Goal: Task Accomplishment & Management: Complete application form

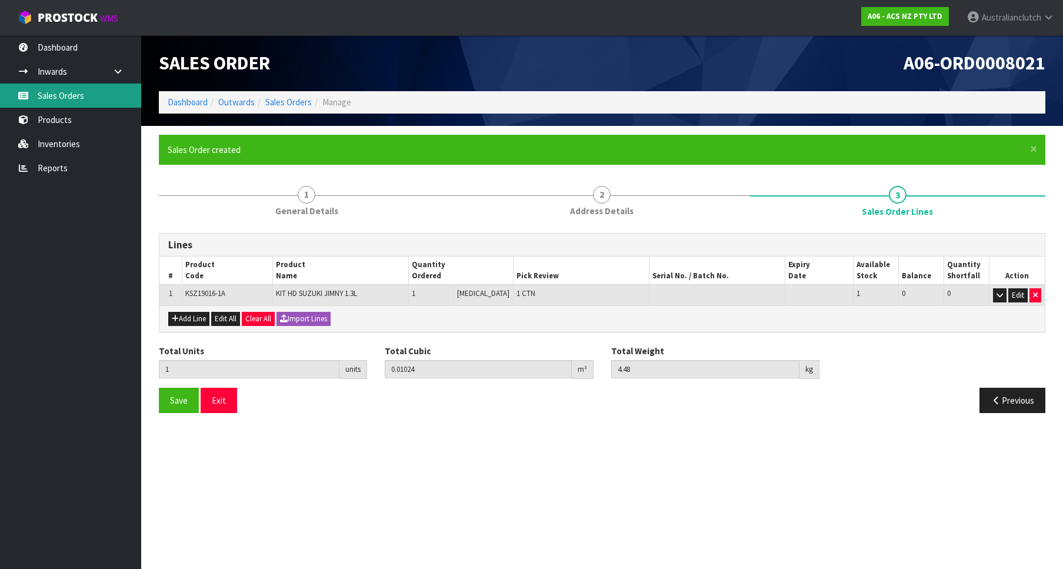
drag, startPoint x: 0, startPoint y: 0, endPoint x: 78, endPoint y: 105, distance: 131.1
click at [78, 104] on link "Sales Orders" at bounding box center [70, 96] width 141 height 24
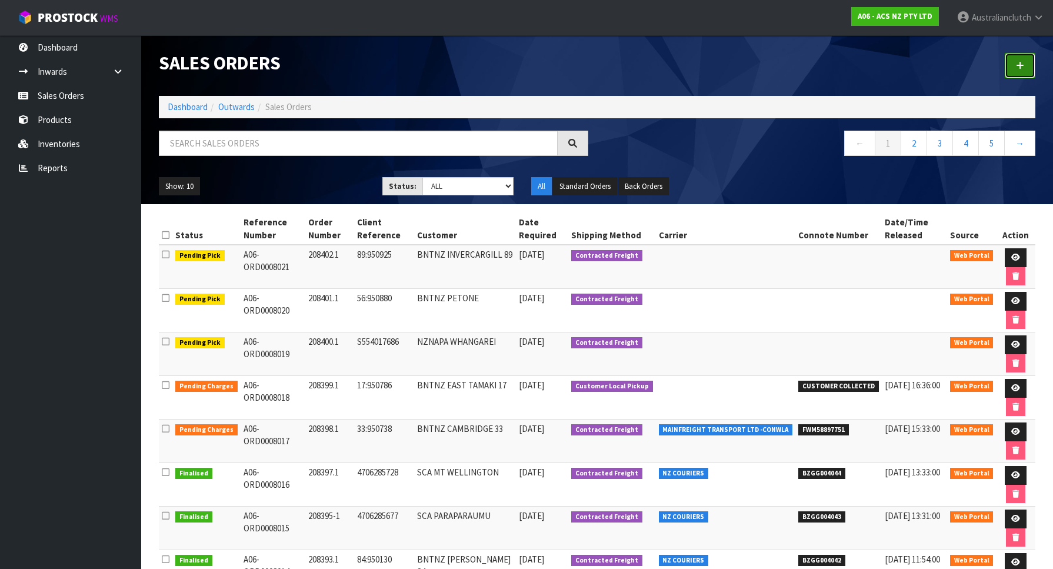
click at [1021, 59] on link at bounding box center [1019, 65] width 31 height 25
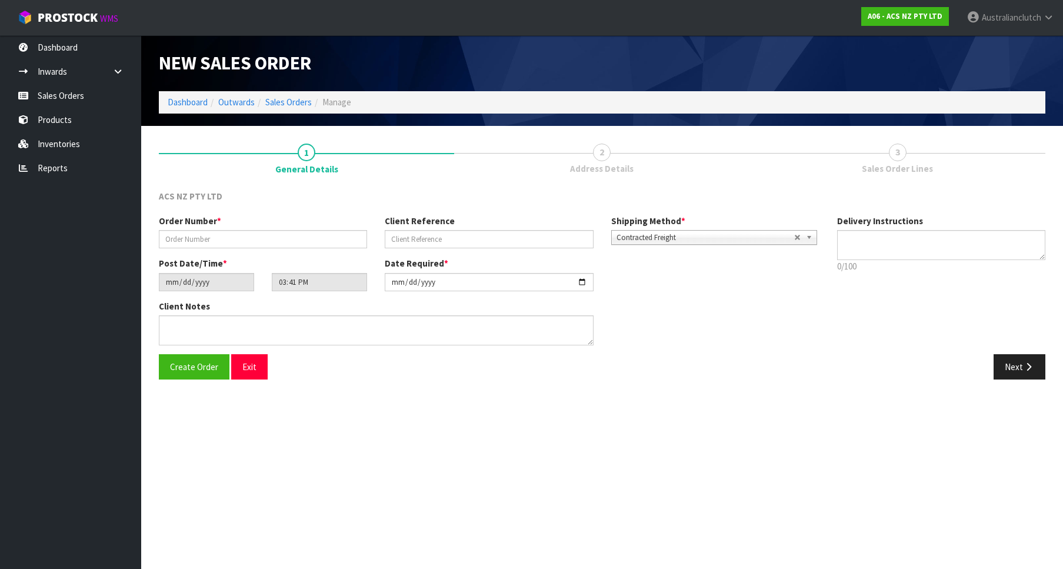
click at [835, 422] on section "New Sales Order Dashboard Outwards Sales Orders Manage New Sales Order Dashboar…" at bounding box center [531, 284] width 1063 height 569
drag, startPoint x: 296, startPoint y: 226, endPoint x: 288, endPoint y: 234, distance: 12.1
click at [289, 232] on div "Order Number *" at bounding box center [263, 232] width 226 height 34
click at [288, 234] on input "text" at bounding box center [263, 239] width 208 height 18
paste input "208403.1"
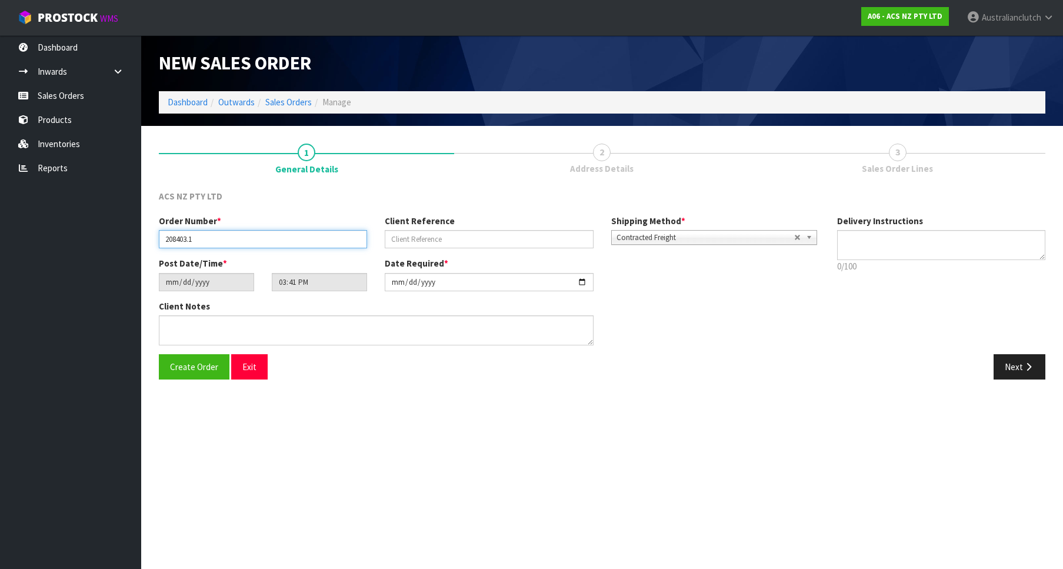
type input "208403.1"
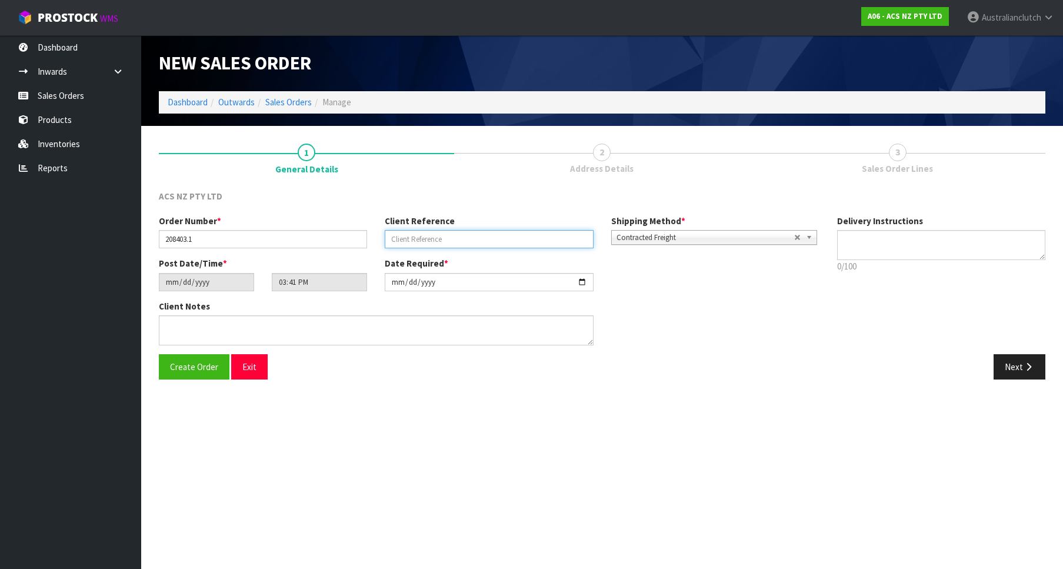
click at [434, 235] on input "text" at bounding box center [489, 239] width 208 height 18
paste input "4706288305"
type input "4706288305"
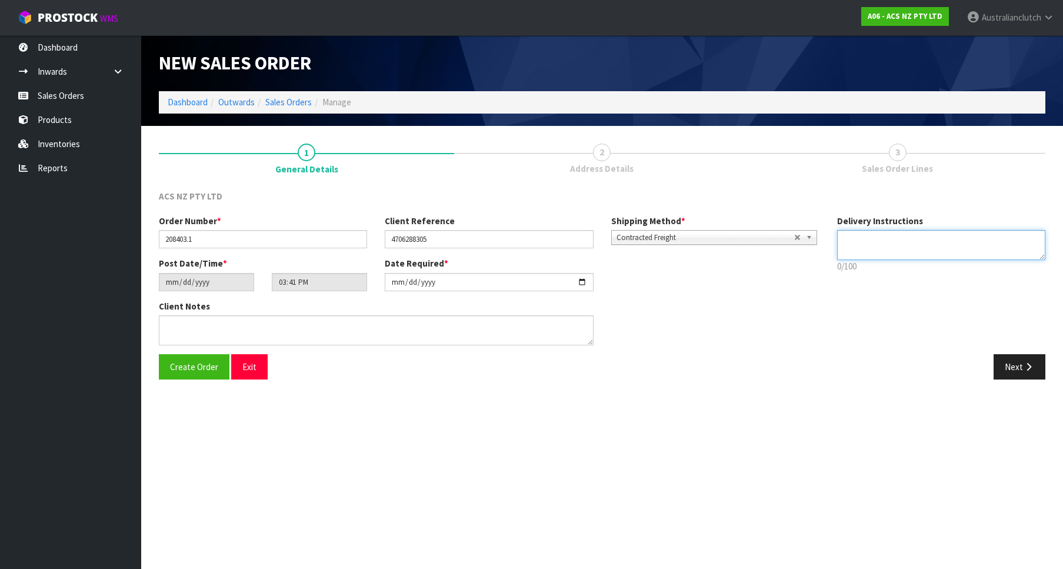
click at [888, 238] on textarea at bounding box center [941, 245] width 208 height 30
type textarea "PLEASE SEND VIA NZC"
click at [1016, 376] on button "Next" at bounding box center [1019, 366] width 52 height 25
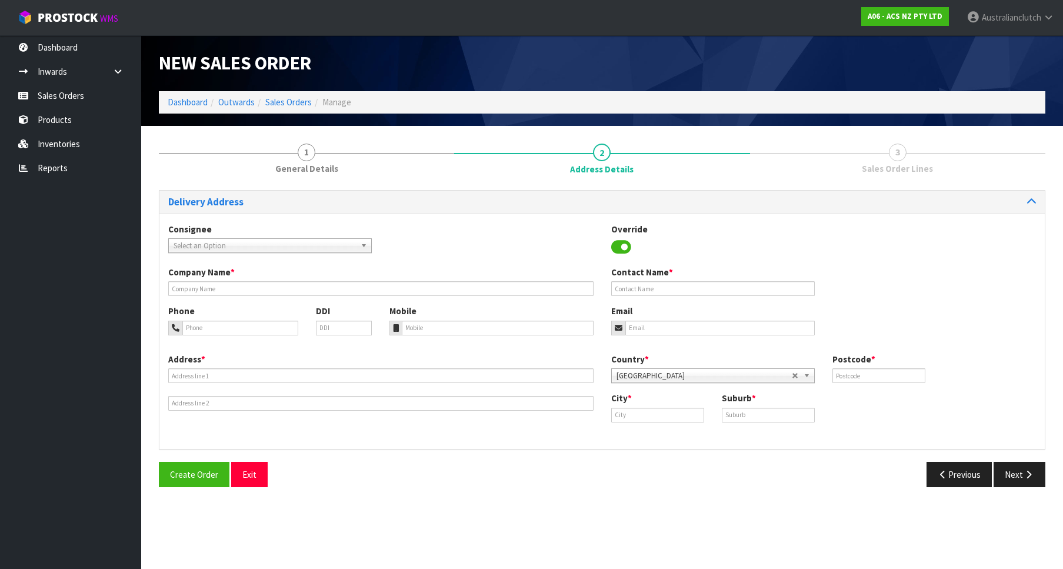
drag, startPoint x: 308, startPoint y: 266, endPoint x: 295, endPoint y: 256, distance: 16.8
click at [305, 264] on div "Consignee 000001.BAY MECHANICS - BAY MECHANICS 000001A - BRAKE & TRANSMISSION N…" at bounding box center [601, 330] width 885 height 235
click at [289, 253] on div "Consignee 000001.BAY MECHANICS - BAY MECHANICS 000001A - BRAKE & TRANSMISSION N…" at bounding box center [601, 244] width 885 height 43
click at [279, 246] on span "Select an Option" at bounding box center [264, 246] width 182 height 14
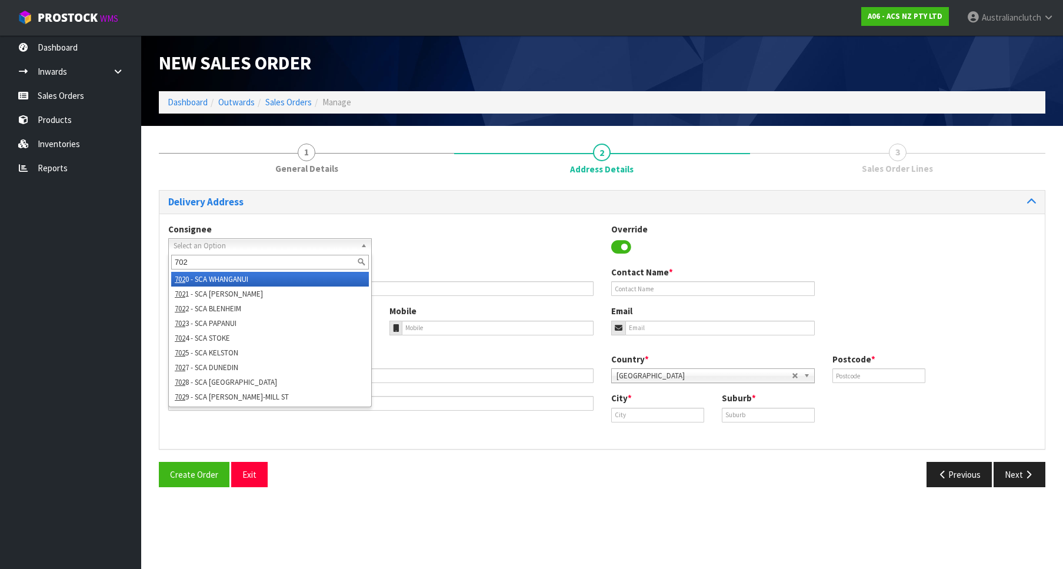
type input "7024"
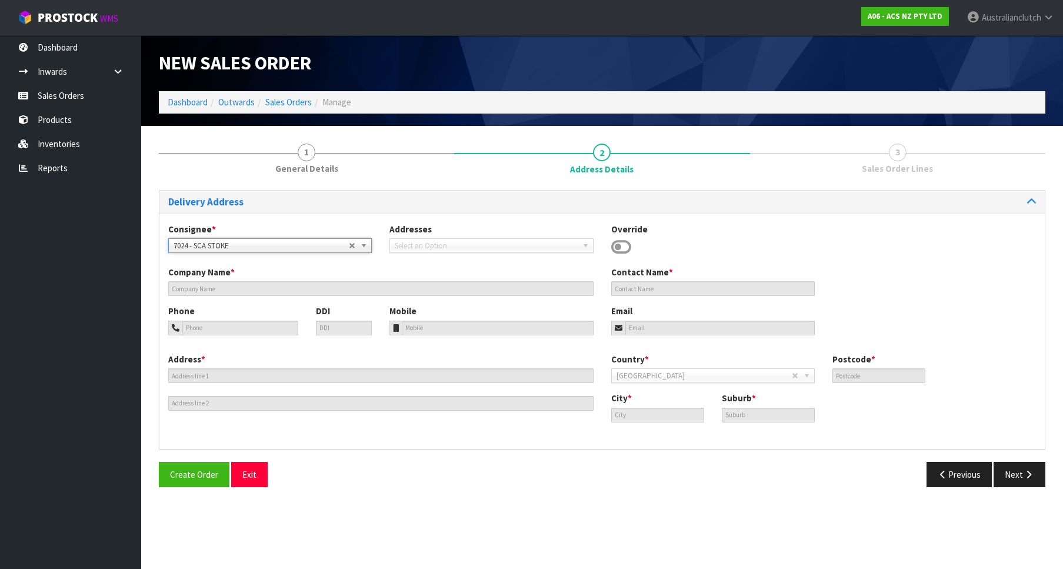
type input "SCA STOKE"
type input "03 547 8394"
type input "[EMAIL_ADDRESS][DOMAIN_NAME]"
type input "[STREET_ADDRESS]"
type input "7011"
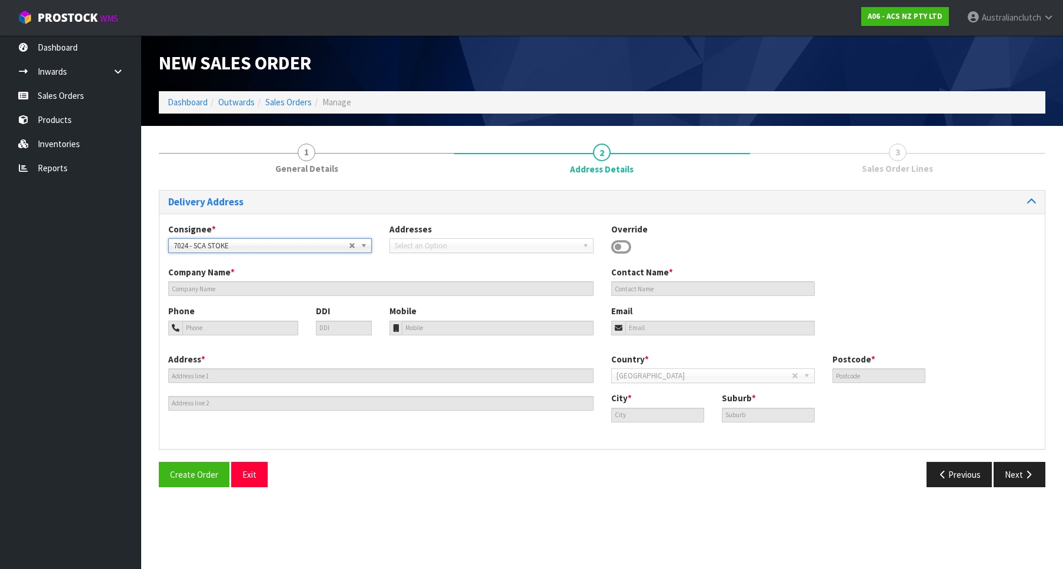
type input "Stoke"
type input "STOKE"
click at [1027, 459] on div "Delivery Address Consignee * 000001.BAY MECHANICS - BAY MECHANICS 000001A - BRA…" at bounding box center [602, 343] width 886 height 306
click at [1028, 465] on button "Next" at bounding box center [1019, 474] width 52 height 25
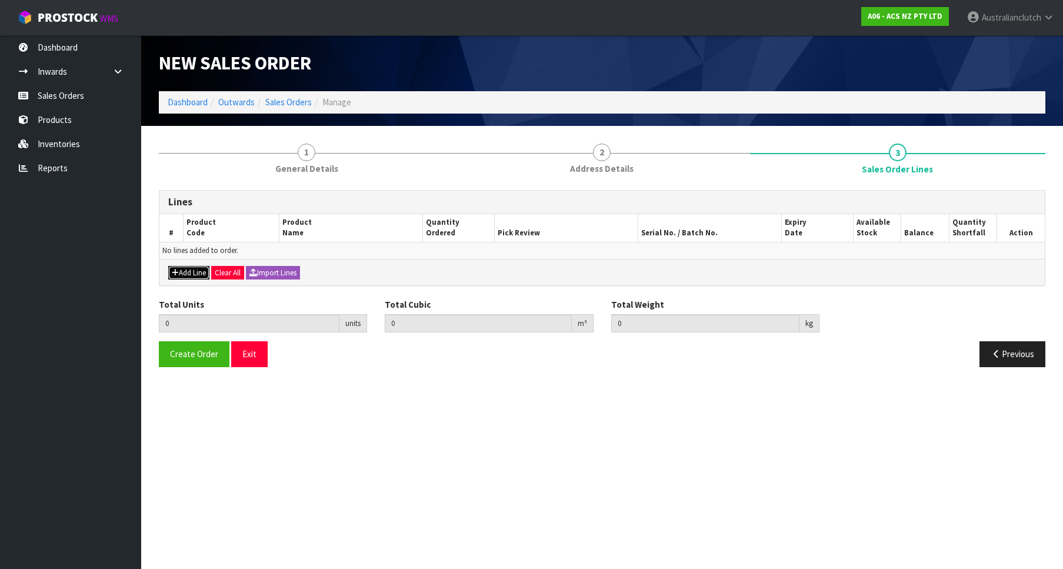
click at [173, 274] on icon "button" at bounding box center [175, 273] width 7 height 8
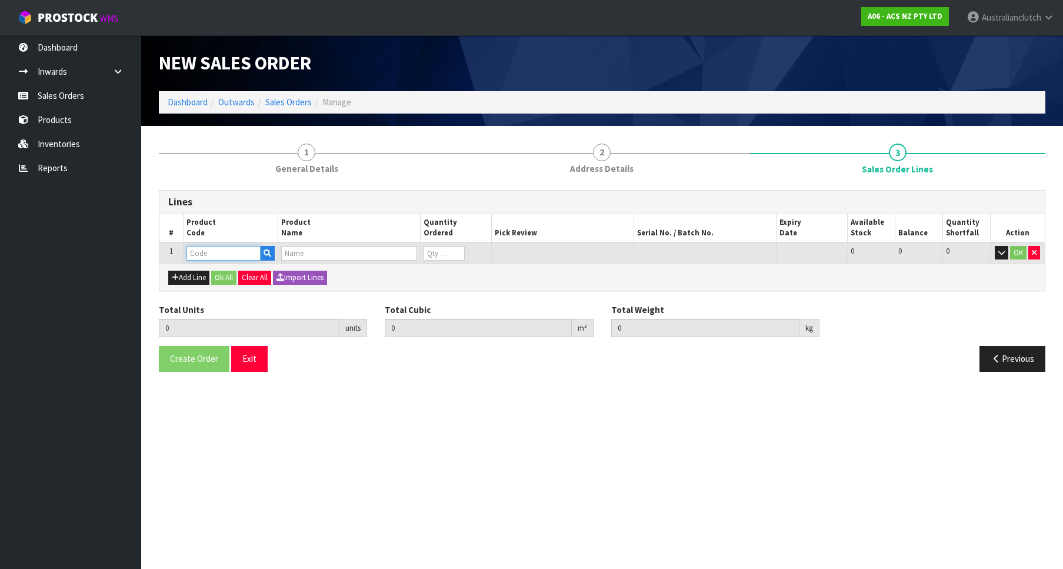
click at [204, 254] on input "text" at bounding box center [223, 253] width 74 height 15
paste input "SCMI045"
type input "SCMI045"
type input "1"
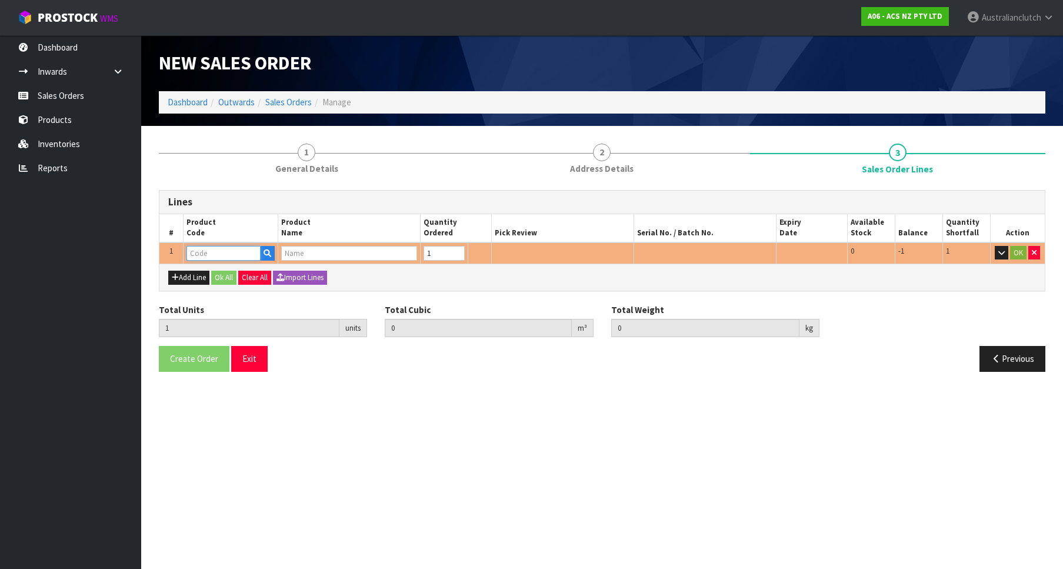
type input "1"
click at [458, 250] on input "1" at bounding box center [443, 253] width 41 height 15
type input "0"
click at [930, 289] on div "Add Line Ok All Clear All Import Lines" at bounding box center [601, 276] width 885 height 26
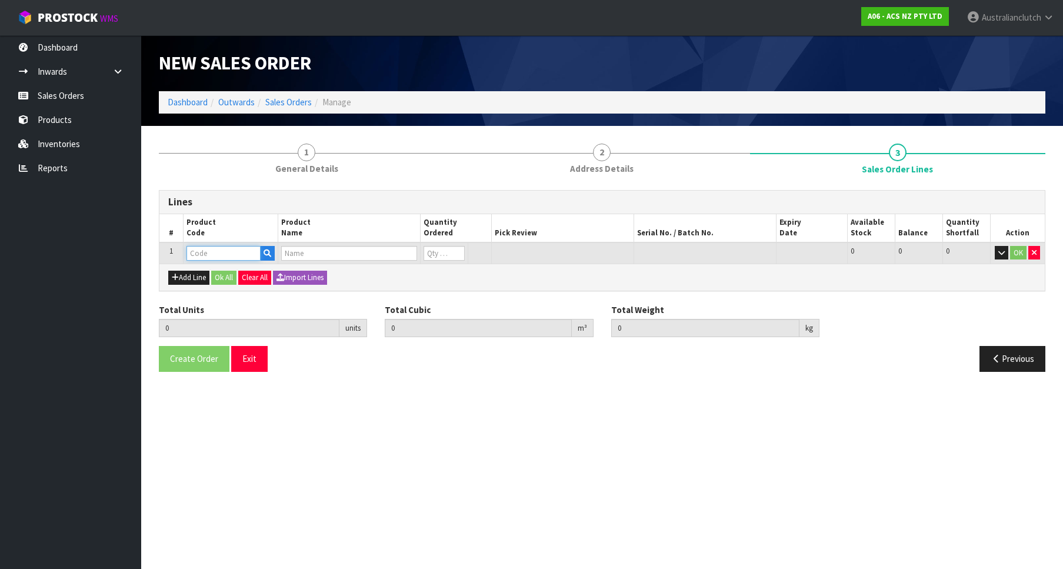
click at [239, 252] on input "text" at bounding box center [223, 253] width 74 height 15
paste input "SCMI045"
type input "SCMI045"
type input "0.000000"
type input "0.000"
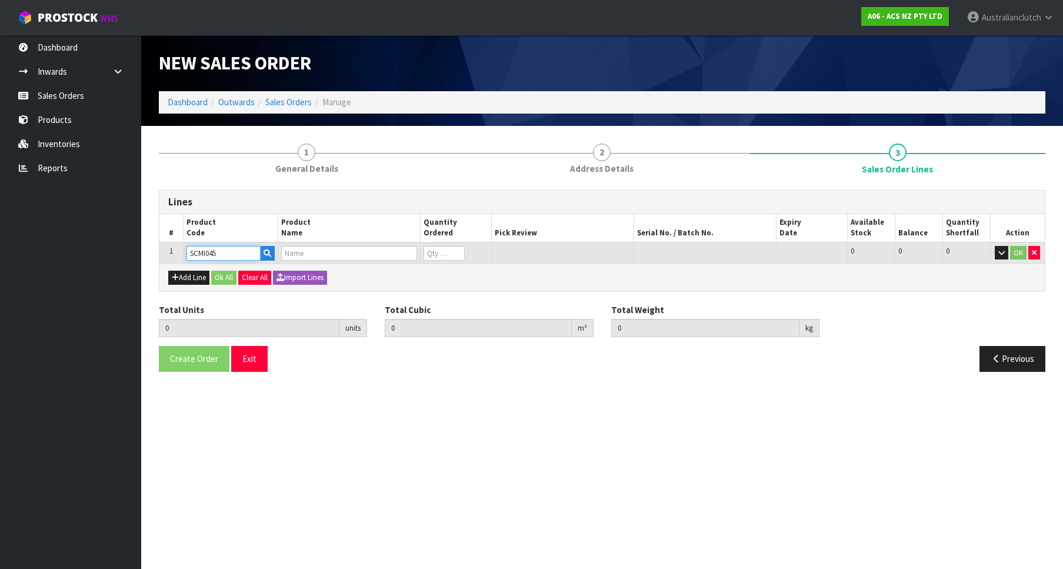
type input "CLUTCH S/CYL MITSUBISHI 20.64MM (13/16")"
type input "0"
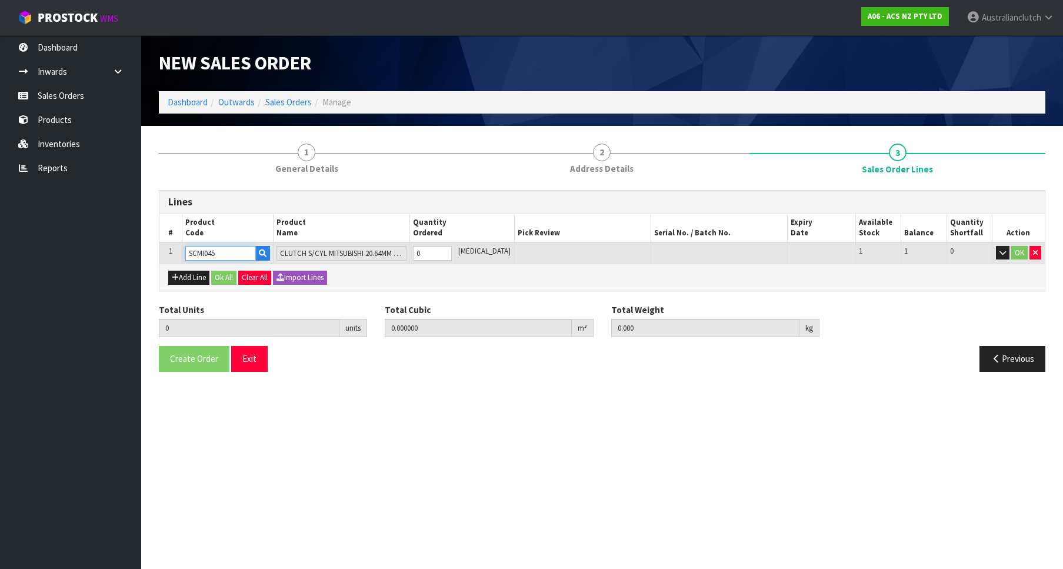
type input "SCMI045"
click at [452, 246] on input "0" at bounding box center [432, 253] width 39 height 15
type input "1"
type input "0.000787"
type input "0.55"
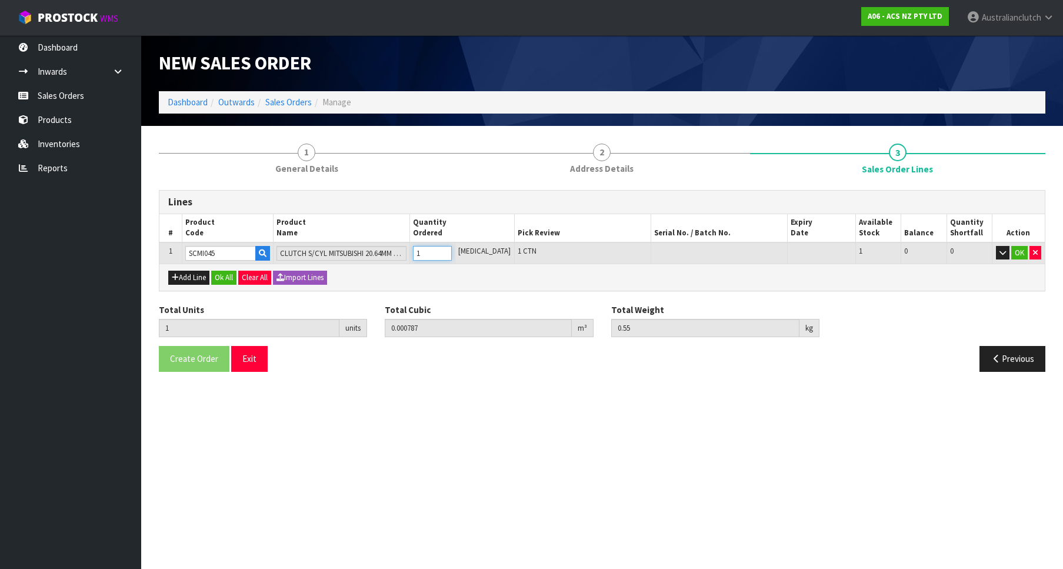
type input "1"
click at [452, 248] on input "1" at bounding box center [432, 253] width 39 height 15
click at [1020, 251] on button "OK" at bounding box center [1019, 253] width 16 height 14
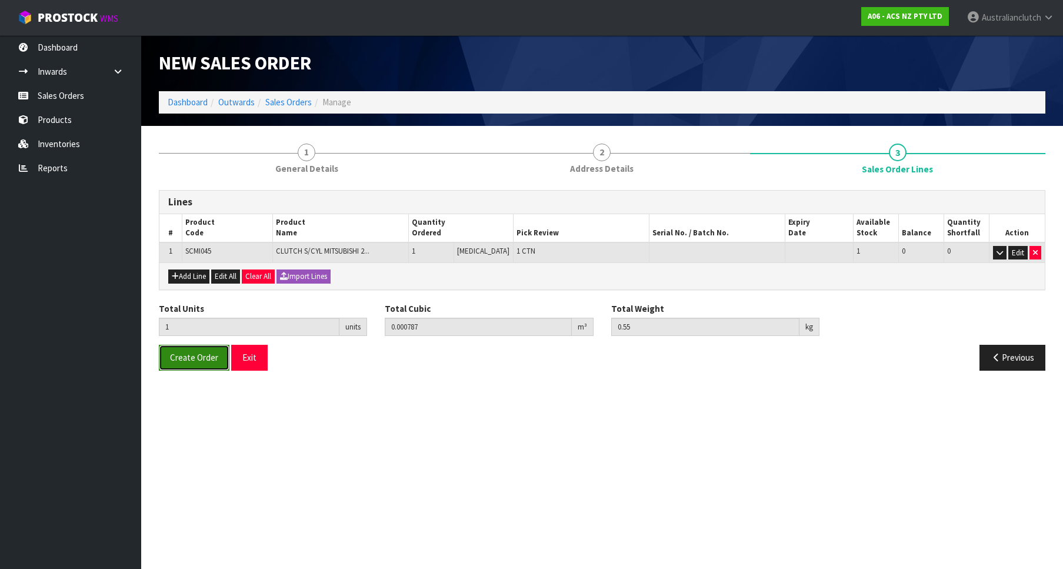
click at [172, 366] on button "Create Order" at bounding box center [194, 357] width 71 height 25
